Goal: Check status: Check status

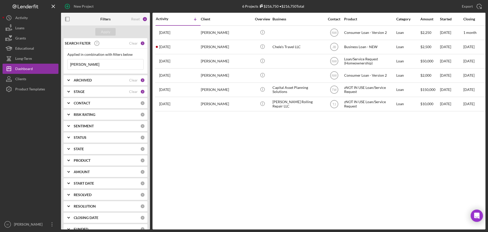
click at [98, 63] on input "[PERSON_NAME]" at bounding box center [106, 64] width 76 height 10
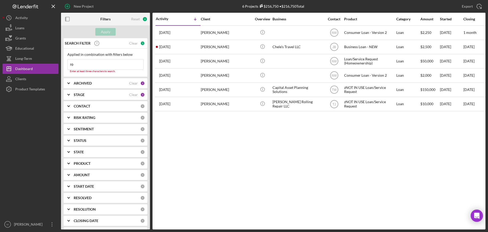
type input "r"
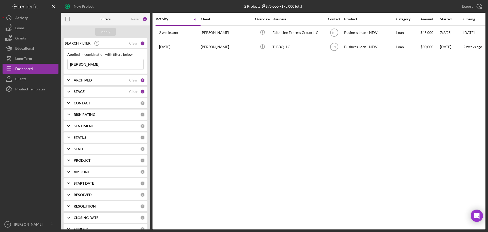
type input "[PERSON_NAME]"
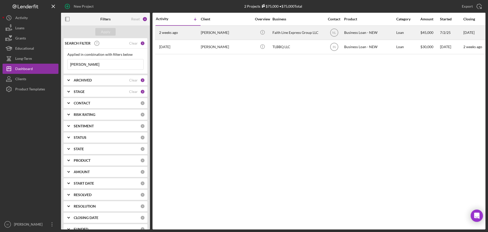
click at [220, 32] on div "[PERSON_NAME]" at bounding box center [226, 32] width 51 height 13
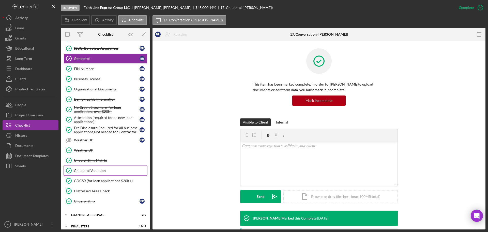
scroll to position [173, 0]
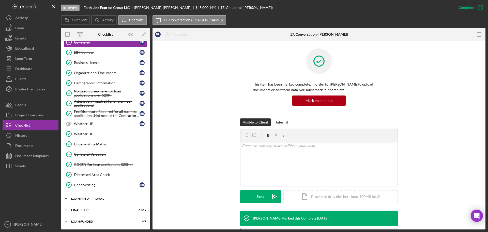
click at [92, 201] on div "Icon/Expander LOAN PRE-APPROVAL 2 / 2" at bounding box center [105, 198] width 89 height 10
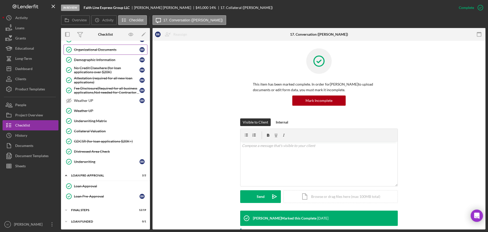
click at [106, 52] on div "Organizational Documents" at bounding box center [107, 50] width 66 height 4
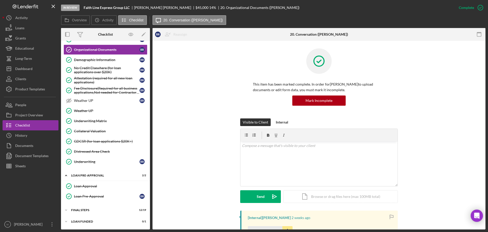
scroll to position [153, 0]
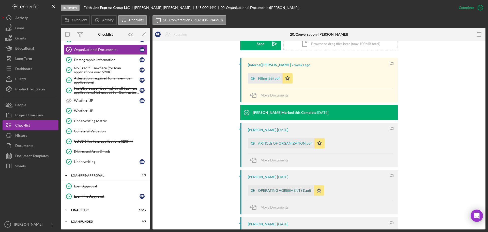
click at [278, 189] on div "OPERATING AGREEMENT (1).pdf" at bounding box center [284, 190] width 53 height 4
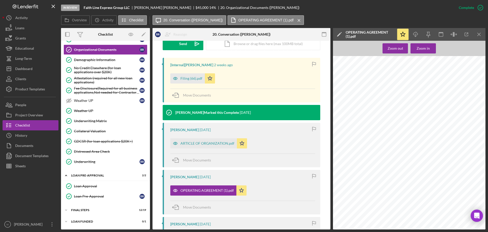
scroll to position [206, 0]
click at [99, 131] on div "Collateral Valuation" at bounding box center [110, 131] width 73 height 4
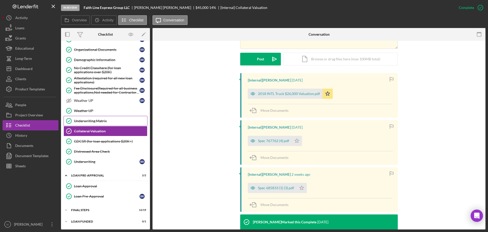
scroll to position [94, 0]
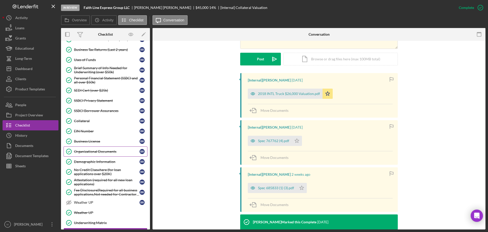
click at [88, 152] on div "Organizational Documents" at bounding box center [107, 151] width 66 height 4
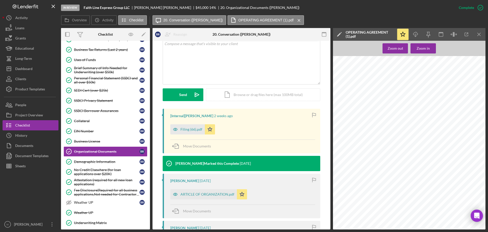
scroll to position [127, 0]
drag, startPoint x: 84, startPoint y: 7, endPoint x: 131, endPoint y: 6, distance: 46.3
click at [131, 6] on div "Faith Line Express Group LLC" at bounding box center [109, 8] width 50 height 4
copy b "Faith Line Express Group LLC"
